Goal: Task Accomplishment & Management: Manage account settings

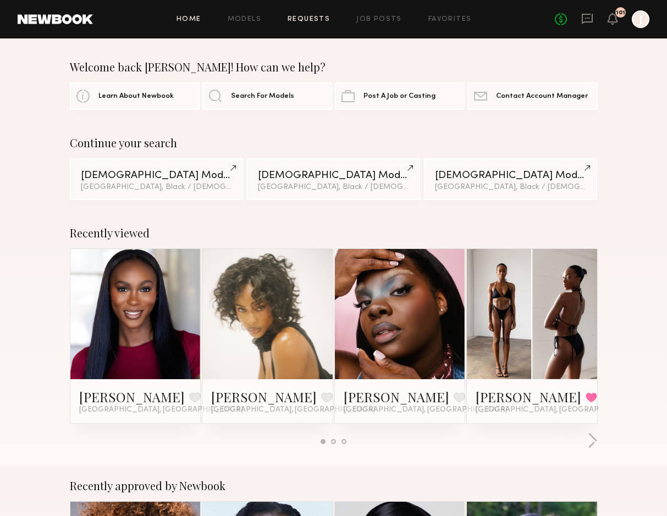
click at [312, 19] on link "Requests" at bounding box center [309, 19] width 42 height 7
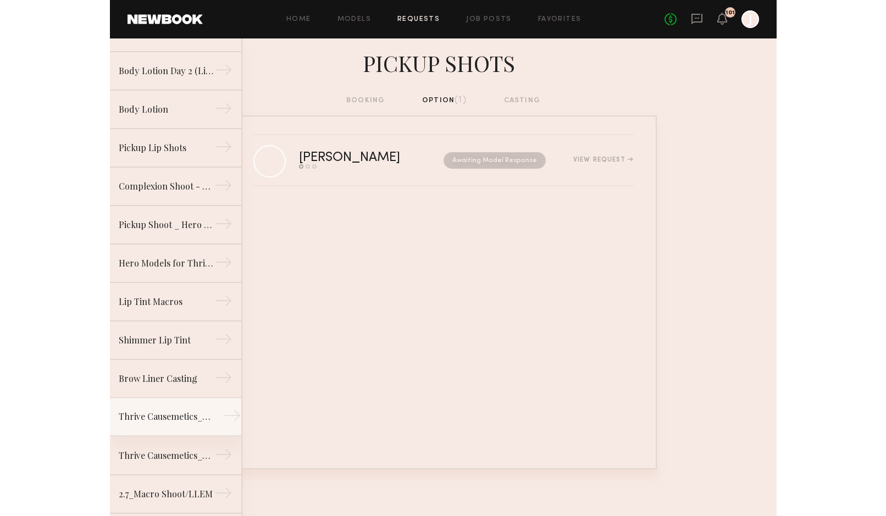
scroll to position [343, 0]
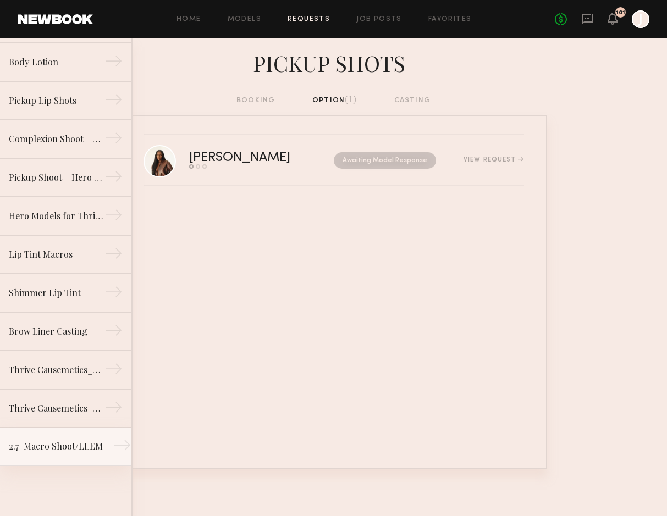
click at [84, 451] on div "2.7_Macro Shoot/LLEM" at bounding box center [57, 446] width 96 height 13
